Goal: Transaction & Acquisition: Download file/media

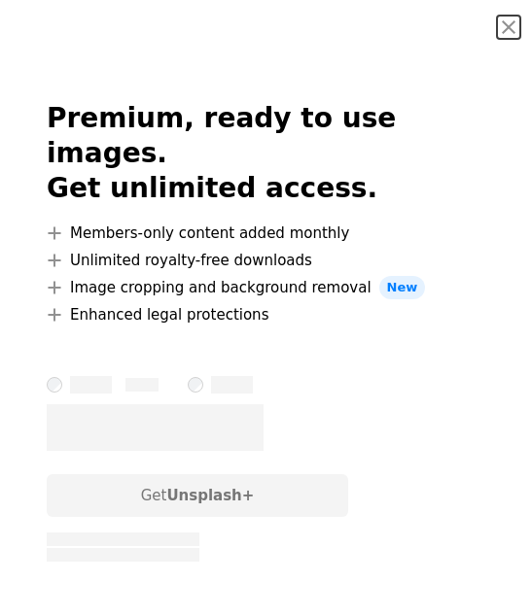
scroll to position [0, 1058]
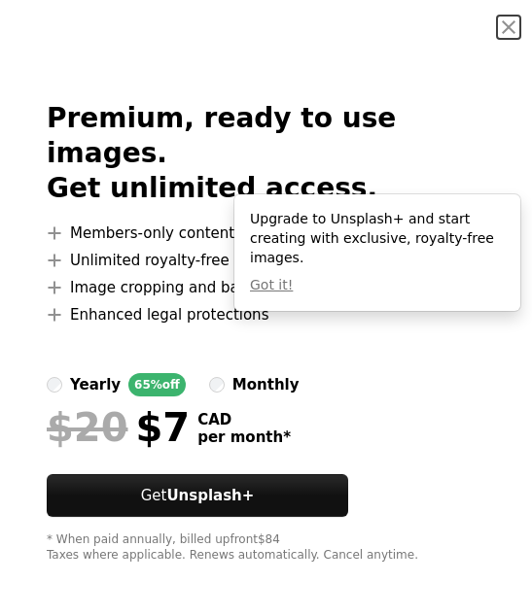
click at [504, 32] on button "An X shape" at bounding box center [508, 27] width 23 height 23
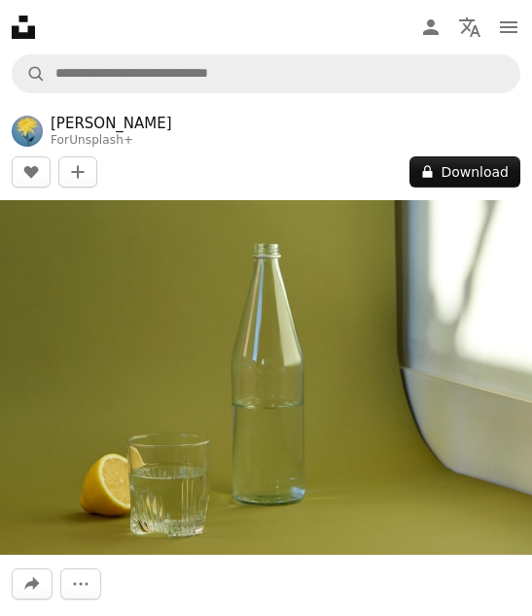
click at [505, 30] on icon "navigation menu" at bounding box center [508, 27] width 23 height 23
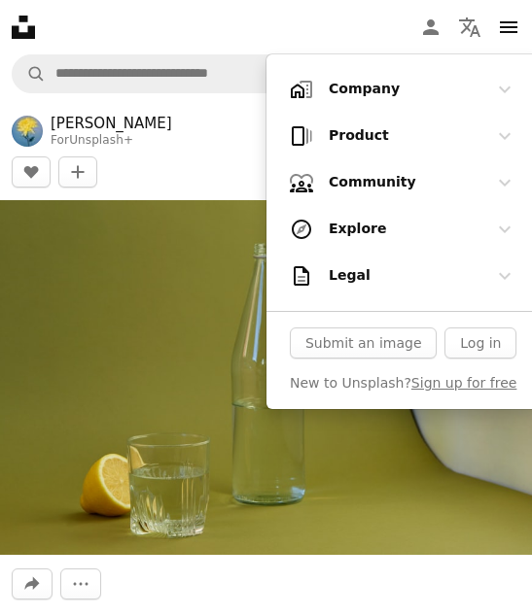
click at [475, 324] on div "Submit an image Log in New to Unsplash? Sign up for free" at bounding box center [402, 360] width 273 height 98
click at [485, 339] on link "Log in" at bounding box center [480, 343] width 72 height 31
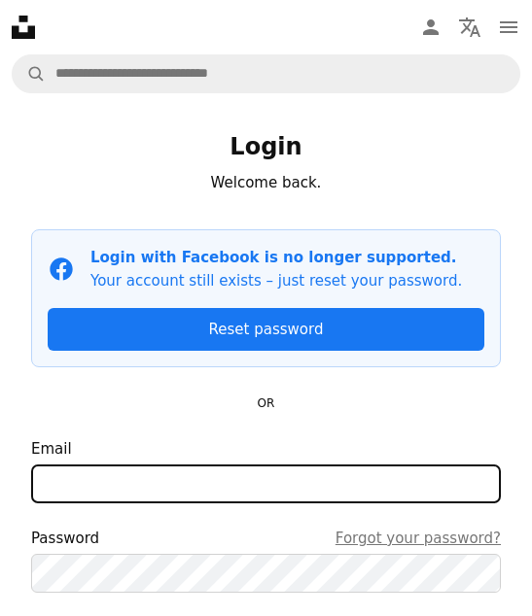
click at [317, 474] on input "Email" at bounding box center [266, 484] width 470 height 39
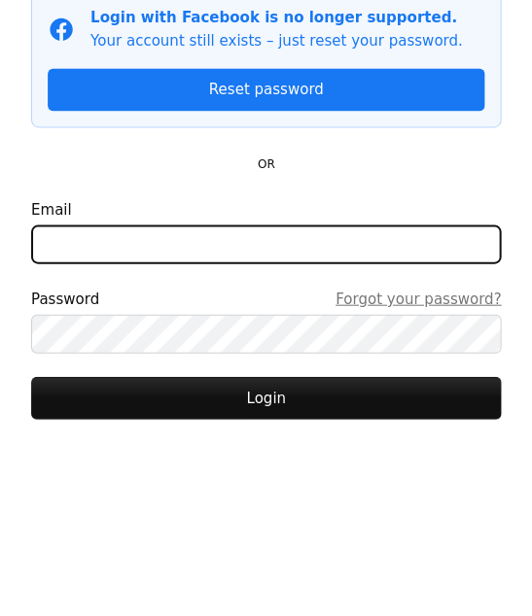
scroll to position [138, 0]
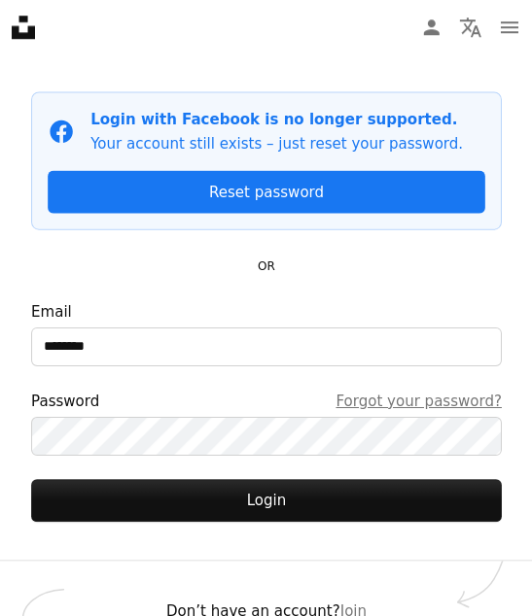
click at [276, 496] on button "Login" at bounding box center [266, 499] width 470 height 43
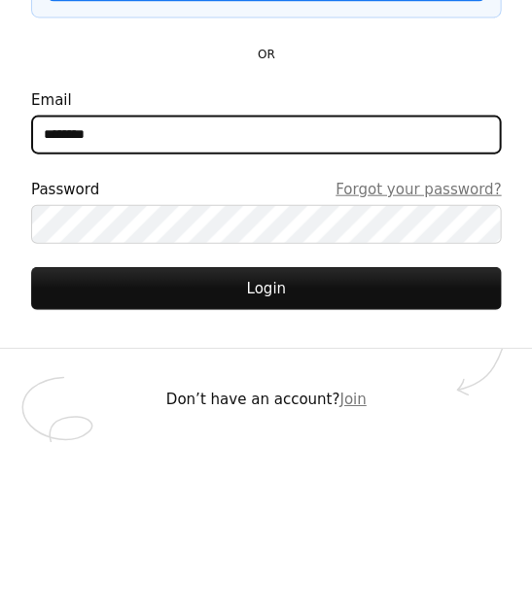
scroll to position [182, 0]
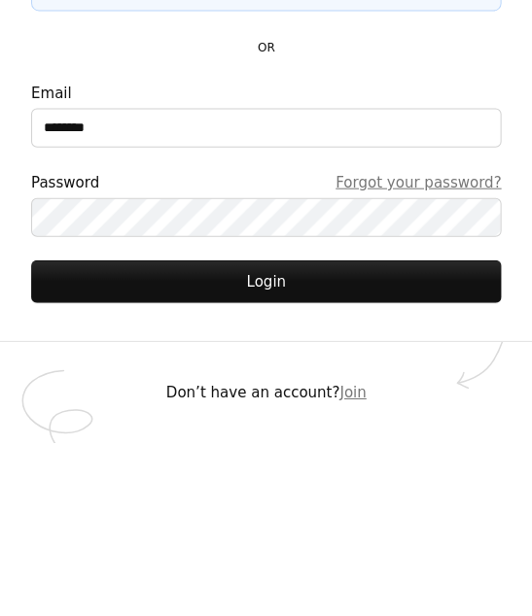
click at [264, 435] on button "Login" at bounding box center [266, 456] width 470 height 43
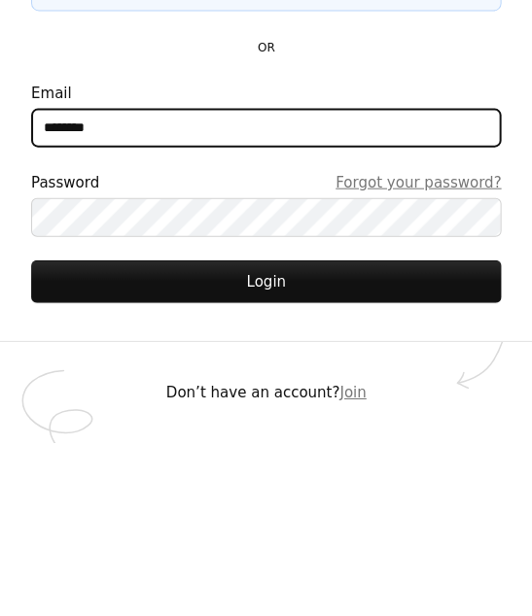
click at [136, 283] on input "********" at bounding box center [266, 302] width 470 height 39
type input "**********"
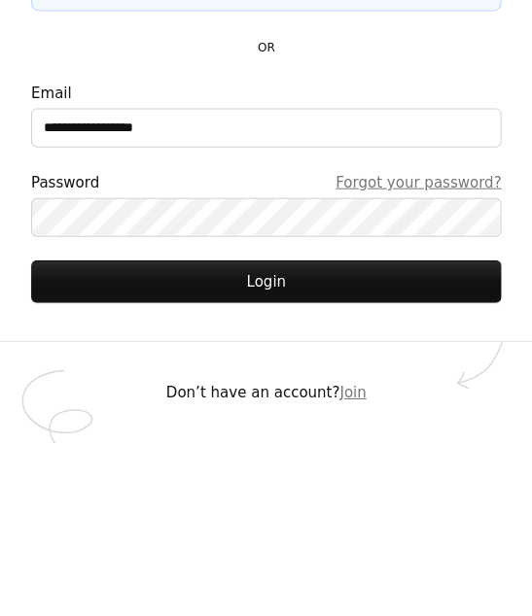
click at [252, 435] on button "Login" at bounding box center [266, 456] width 470 height 43
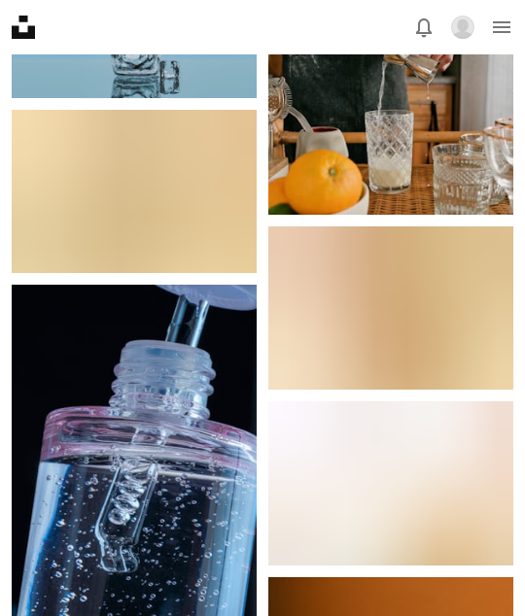
scroll to position [8374, 0]
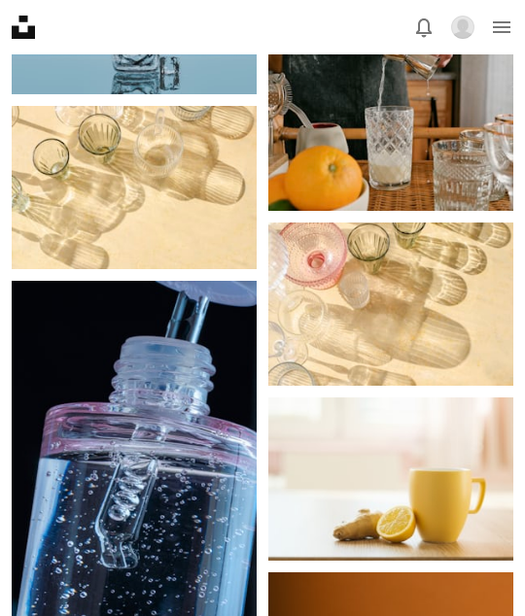
click at [425, 489] on img at bounding box center [390, 479] width 245 height 163
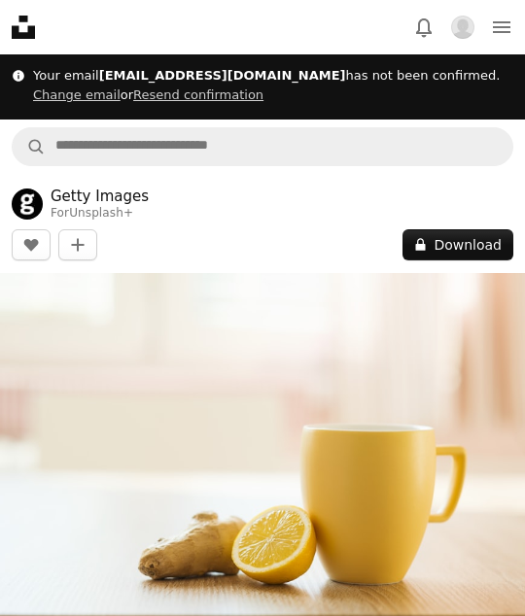
scroll to position [0, 1280]
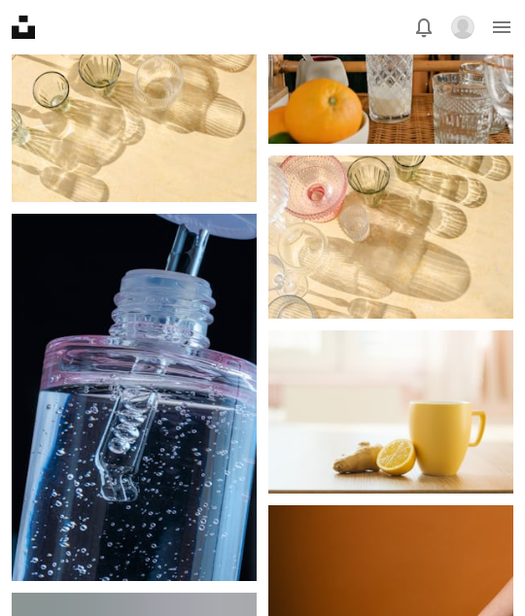
scroll to position [0, 203]
